Goal: Subscribe to service/newsletter

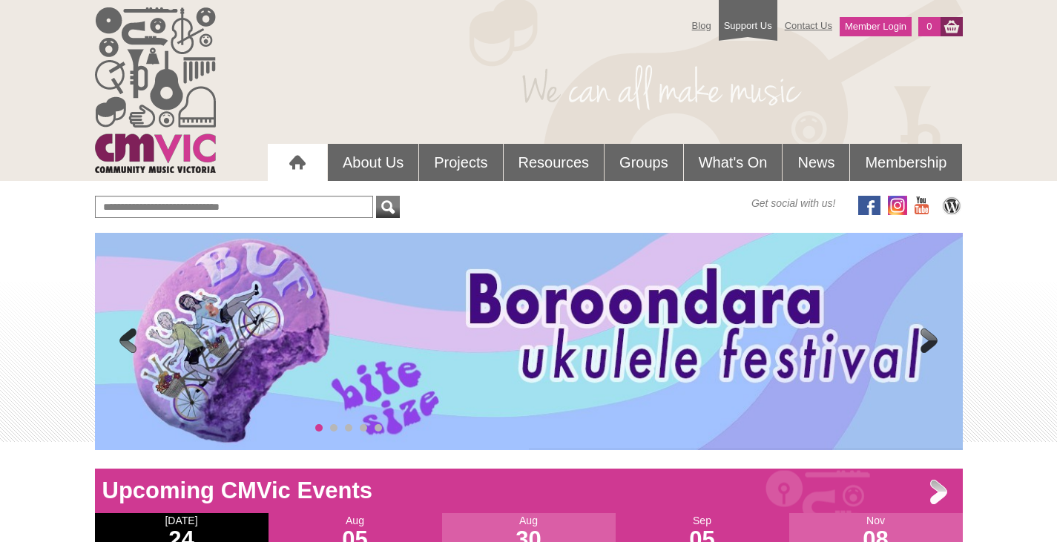
scroll to position [74, 0]
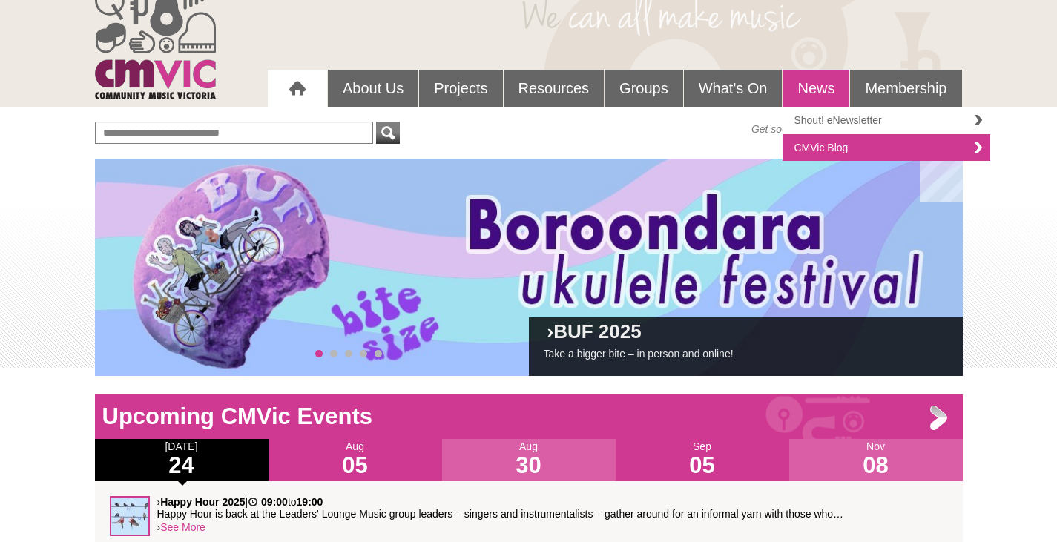
click at [816, 121] on link "Shout! eNewsletter" at bounding box center [886, 120] width 208 height 27
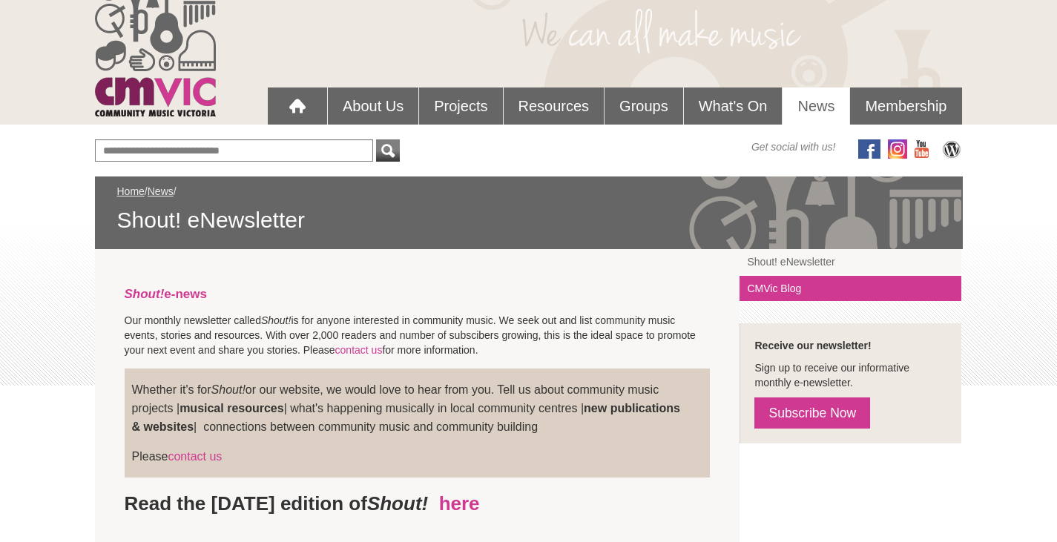
scroll to position [74, 0]
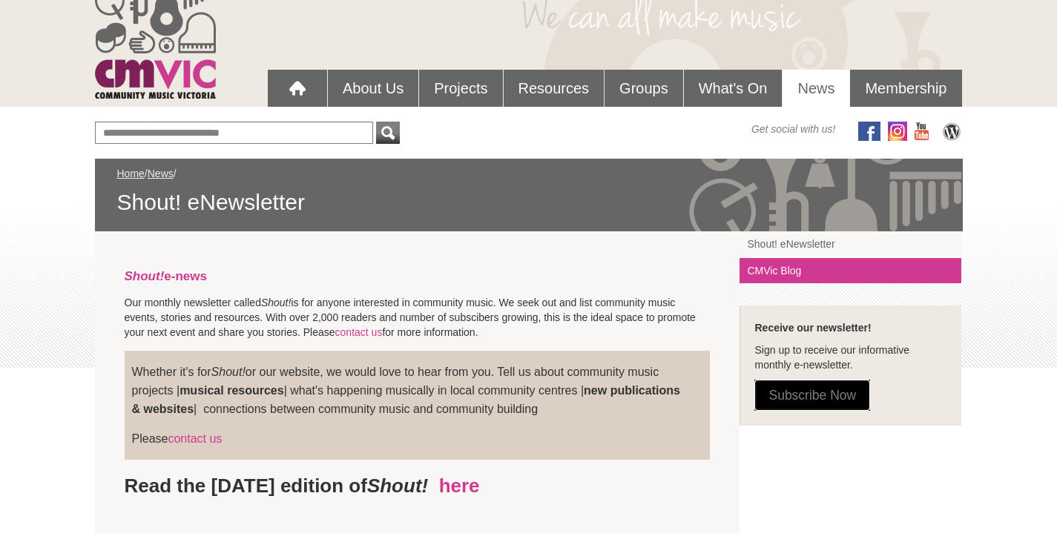
click at [839, 395] on link "Subscribe Now" at bounding box center [812, 395] width 116 height 31
